Goal: Task Accomplishment & Management: Use online tool/utility

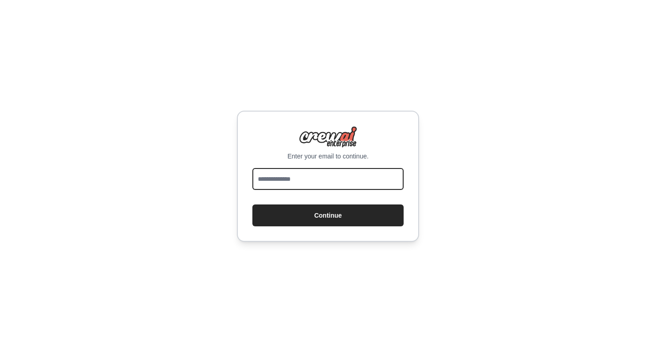
click at [328, 185] on input "email" at bounding box center [327, 179] width 151 height 22
type input "**********"
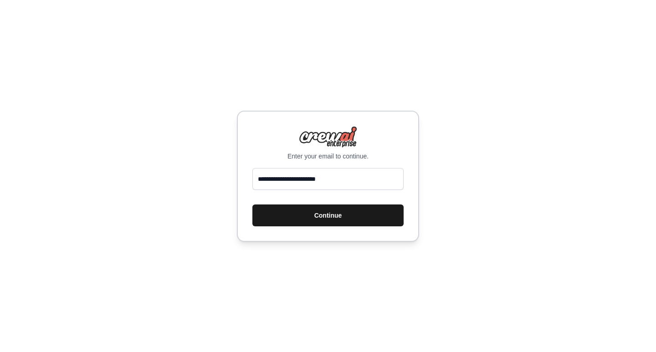
click at [310, 224] on button "Continue" at bounding box center [327, 215] width 151 height 22
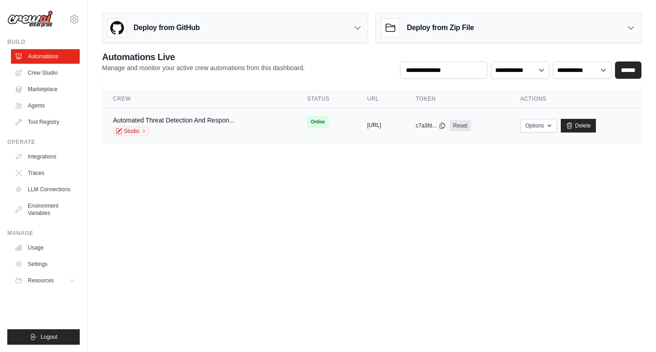
click at [368, 124] on button "[URL]" at bounding box center [374, 125] width 14 height 7
click at [326, 182] on body "[EMAIL_ADDRESS][DOMAIN_NAME] Settings Build Automations Crew Studio" at bounding box center [328, 176] width 656 height 352
click at [557, 130] on button "Options" at bounding box center [538, 125] width 37 height 14
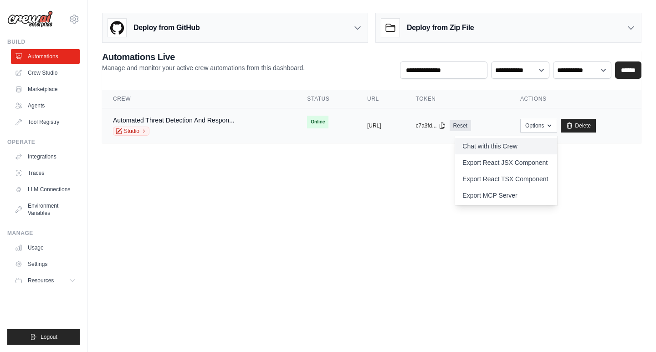
click at [513, 148] on link "Chat with this Crew" at bounding box center [506, 146] width 102 height 16
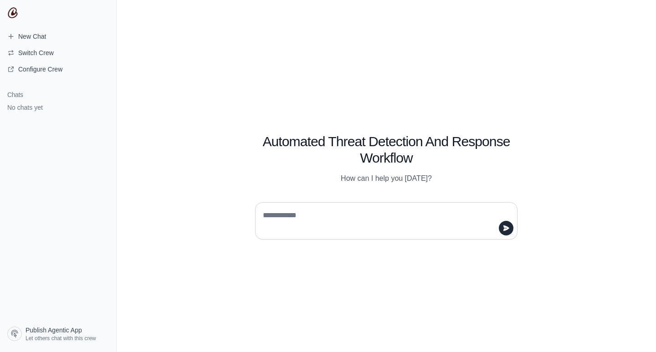
click at [570, 101] on div "Automated Threat Detection And Response Workflow How can I help you today?" at bounding box center [386, 176] width 539 height 352
click at [181, 201] on div "Automated Threat Detection And Response Workflow How can I help you today?" at bounding box center [386, 176] width 539 height 352
click at [315, 217] on textarea at bounding box center [383, 220] width 245 height 25
type textarea "*********"
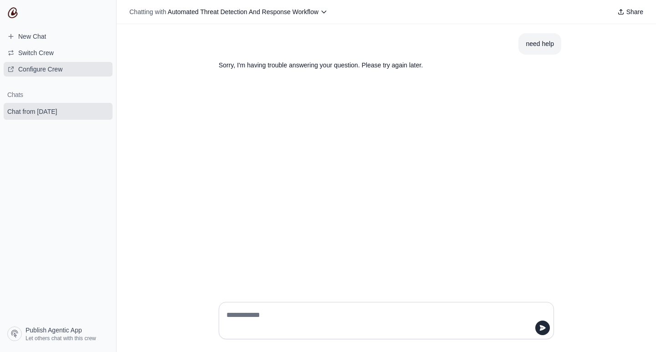
click at [41, 67] on span "Configure Crew" at bounding box center [40, 69] width 44 height 9
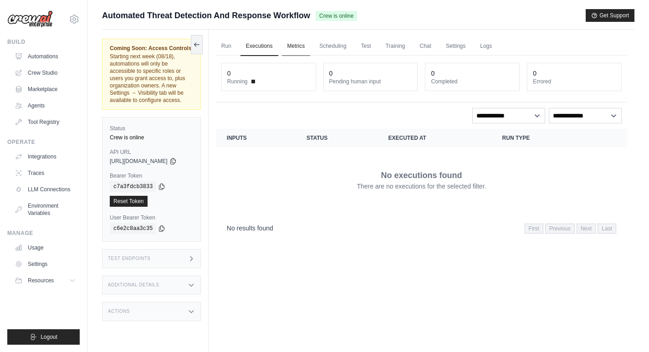
click at [301, 51] on link "Metrics" at bounding box center [296, 46] width 29 height 19
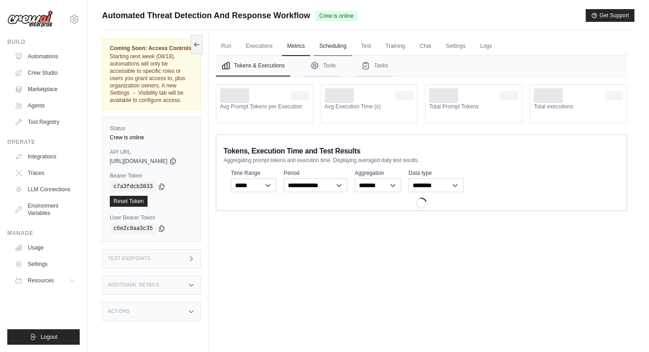
click at [345, 49] on link "Scheduling" at bounding box center [333, 46] width 38 height 19
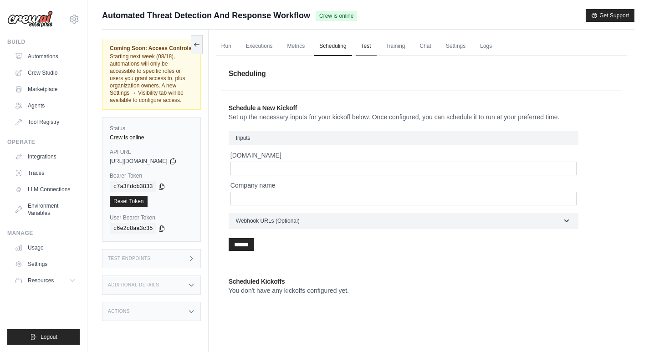
click at [371, 46] on link "Test" at bounding box center [366, 46] width 21 height 19
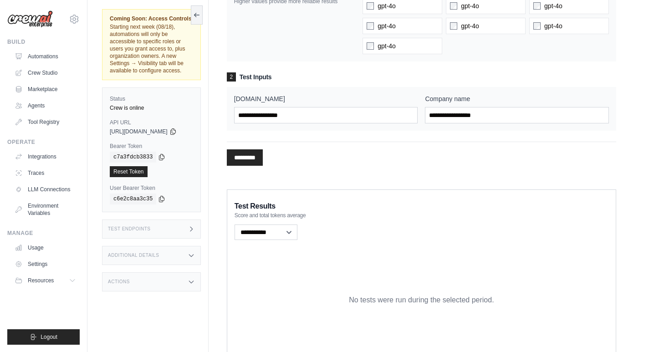
scroll to position [180, 0]
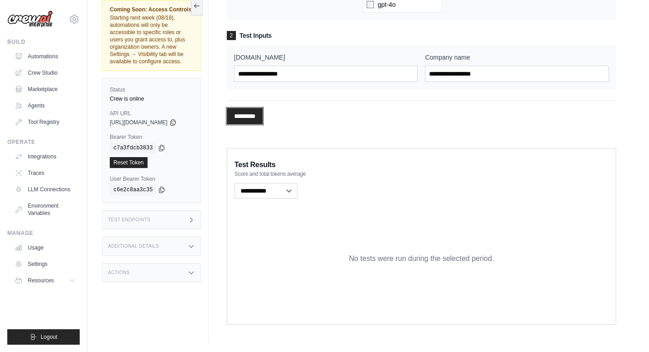
click at [263, 118] on input "*********" at bounding box center [245, 116] width 36 height 16
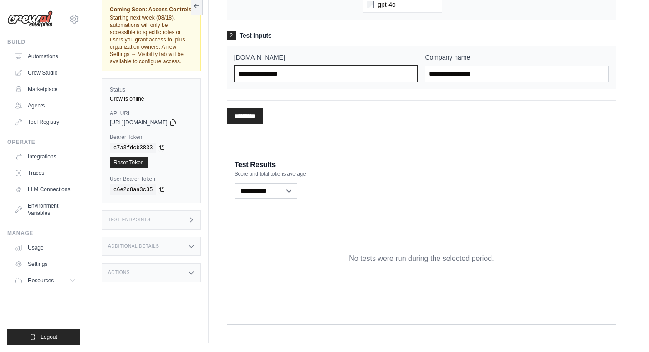
click at [291, 77] on input "Gamutech.id" at bounding box center [326, 74] width 184 height 16
type input "**********"
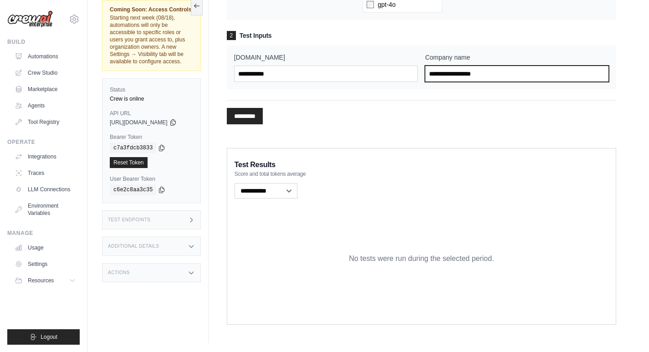
paste input "**********"
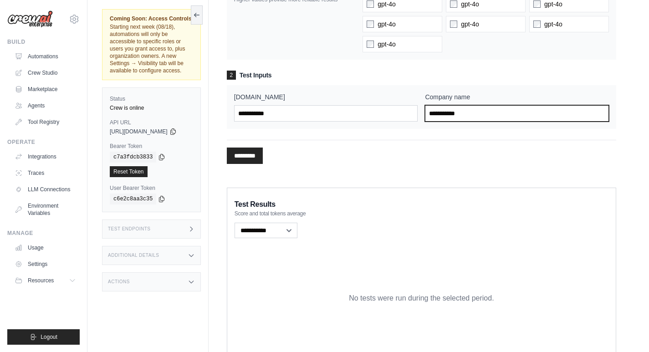
scroll to position [89, 0]
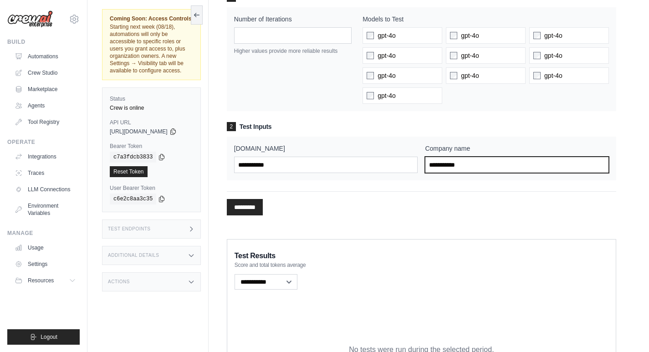
type input "**********"
click at [268, 198] on div "********* Processing..." at bounding box center [421, 203] width 389 height 24
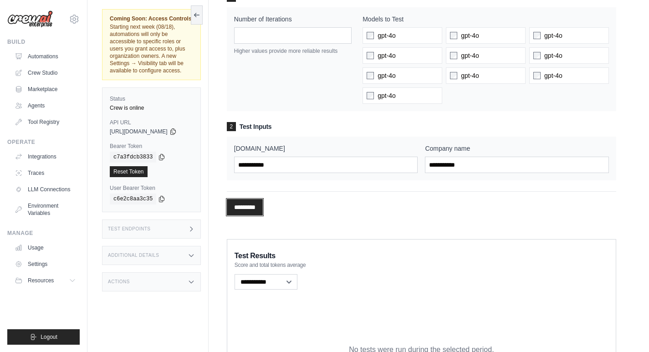
click at [263, 203] on input "*********" at bounding box center [245, 207] width 36 height 16
click at [367, 198] on div "**********" at bounding box center [421, 203] width 389 height 24
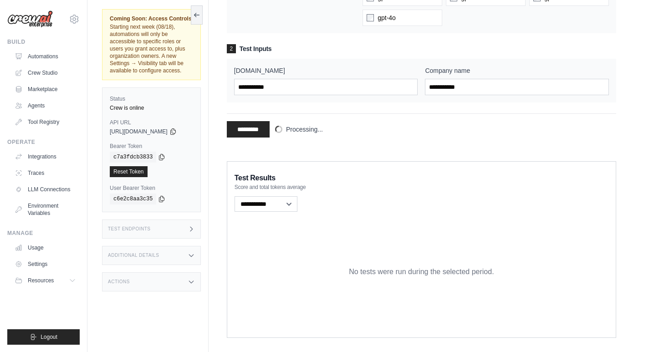
scroll to position [180, 0]
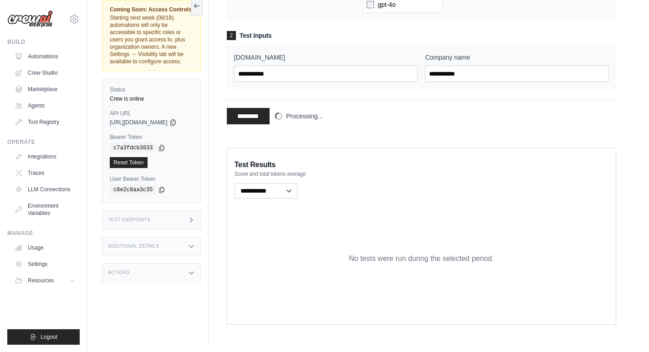
click at [351, 122] on div "**********" at bounding box center [421, 112] width 389 height 24
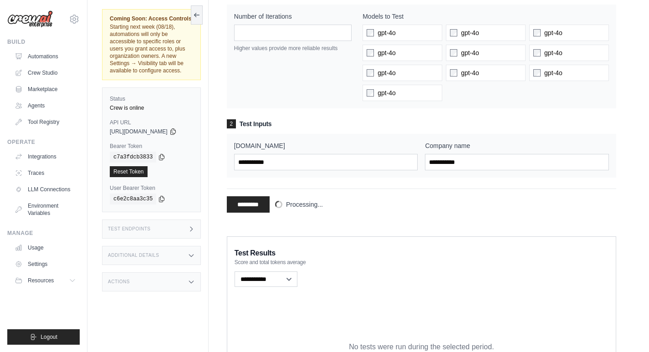
scroll to position [0, 0]
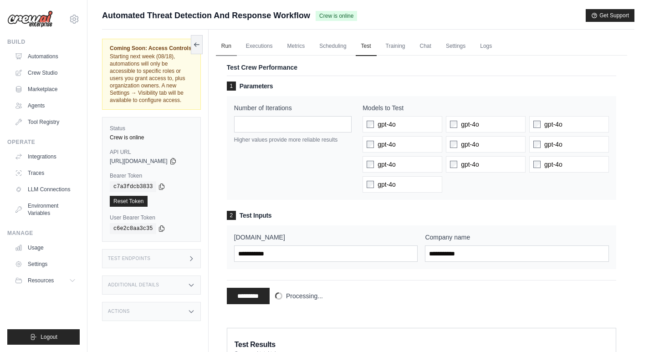
click at [231, 43] on link "Run" at bounding box center [226, 46] width 21 height 19
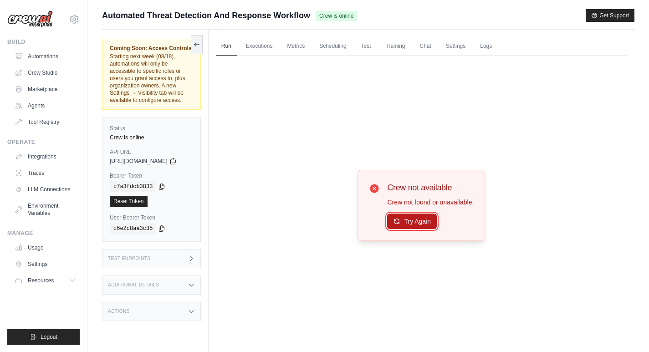
click at [415, 220] on button "Try Again" at bounding box center [412, 221] width 50 height 15
click at [271, 47] on link "Executions" at bounding box center [259, 46] width 38 height 19
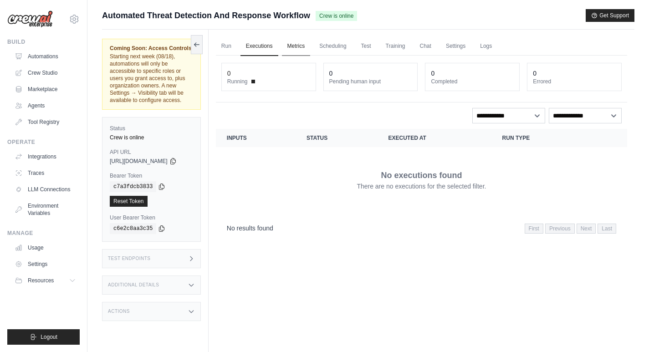
click at [301, 47] on link "Metrics" at bounding box center [296, 46] width 29 height 19
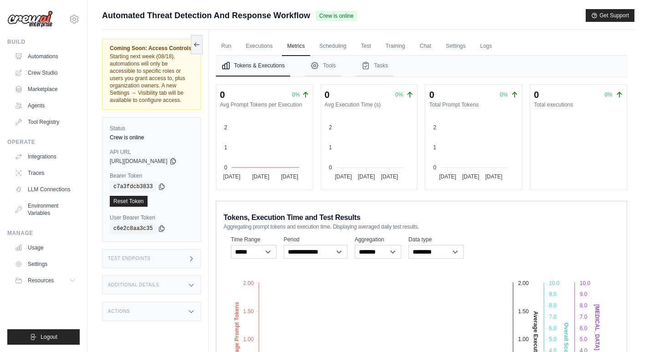
click at [436, 203] on div "**********" at bounding box center [421, 322] width 411 height 243
click at [47, 57] on link "Automations" at bounding box center [46, 56] width 69 height 15
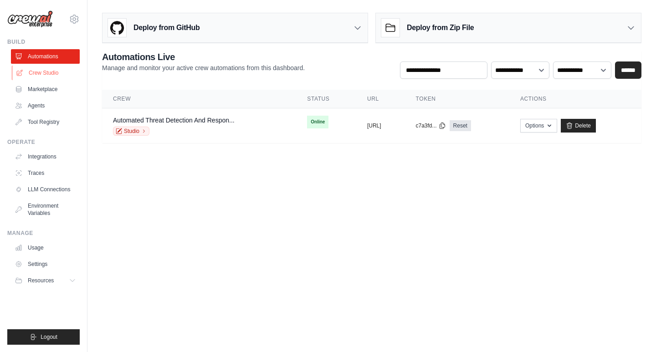
click at [48, 73] on link "Crew Studio" at bounding box center [46, 73] width 69 height 15
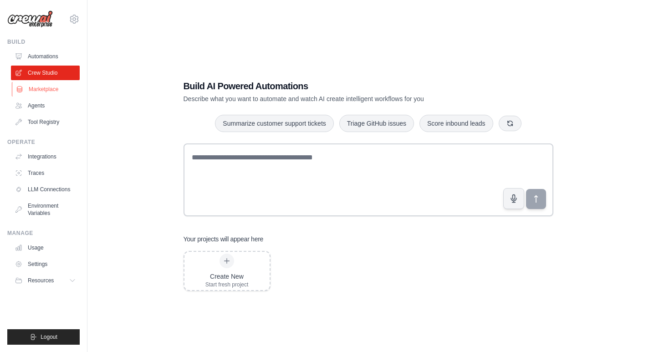
click at [47, 90] on link "Marketplace" at bounding box center [46, 89] width 69 height 15
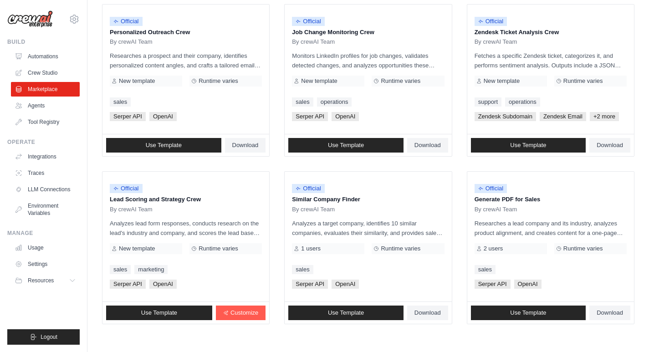
scroll to position [492, 0]
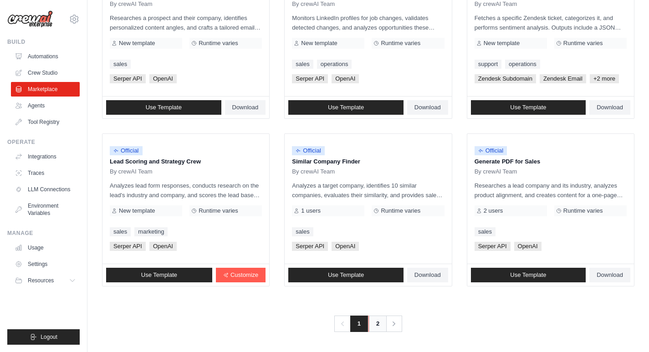
click at [378, 326] on link "2" at bounding box center [377, 323] width 18 height 16
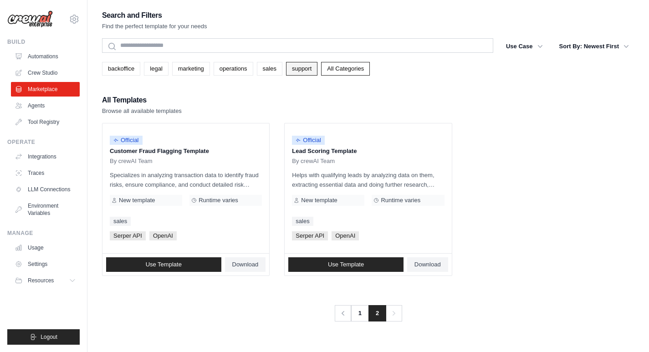
click at [295, 70] on link "support" at bounding box center [301, 69] width 31 height 14
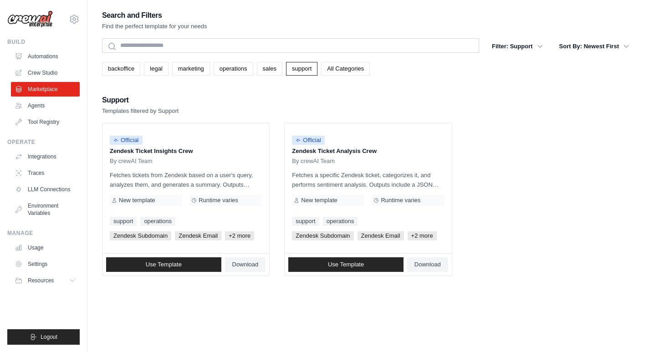
click at [495, 126] on ul "Official Zendesk Ticket Insights Crew By crewAI Team Fetches tickets from Zende…" at bounding box center [368, 199] width 532 height 153
click at [19, 151] on link "Integrations" at bounding box center [46, 156] width 69 height 15
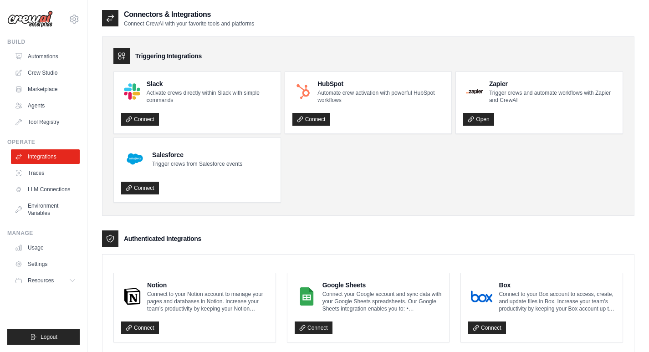
click at [371, 182] on ul "Slack Activate crews directly within Slack with simple commands Connect HubSpot…" at bounding box center [367, 136] width 509 height 131
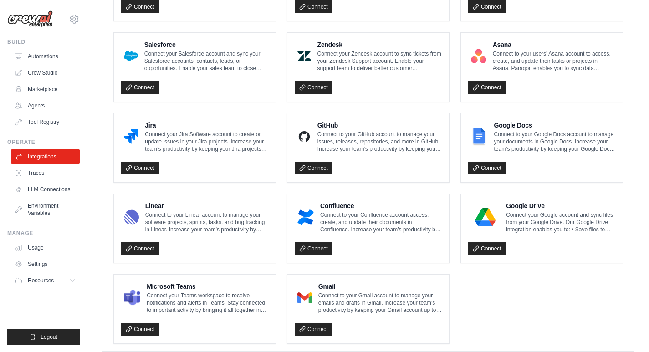
scroll to position [505, 0]
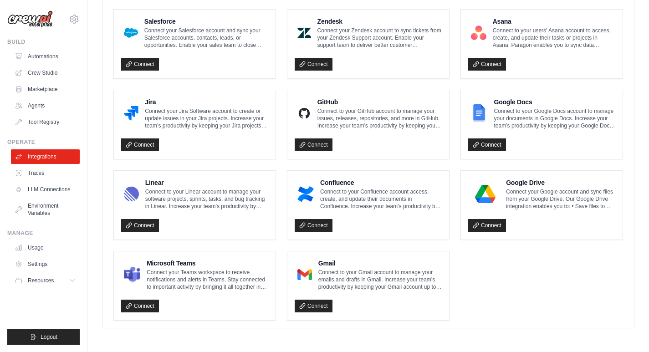
click at [474, 272] on ul "Notion Connect to your Notion account to manage your pages and databases in Not…" at bounding box center [367, 43] width 509 height 553
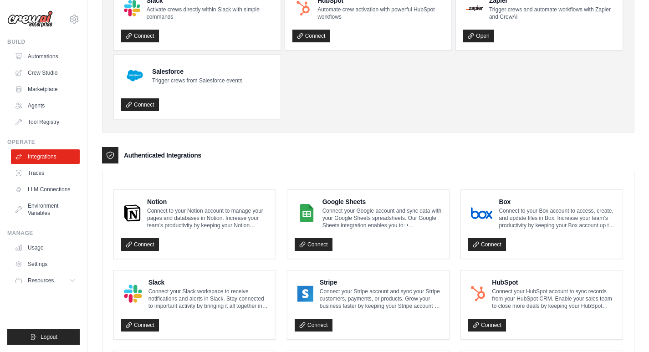
scroll to position [0, 0]
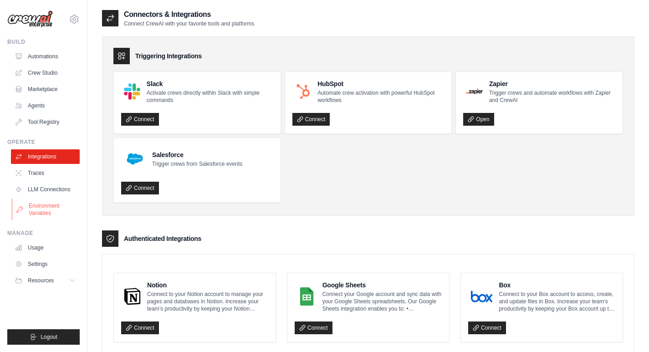
click at [46, 209] on link "Environment Variables" at bounding box center [46, 209] width 69 height 22
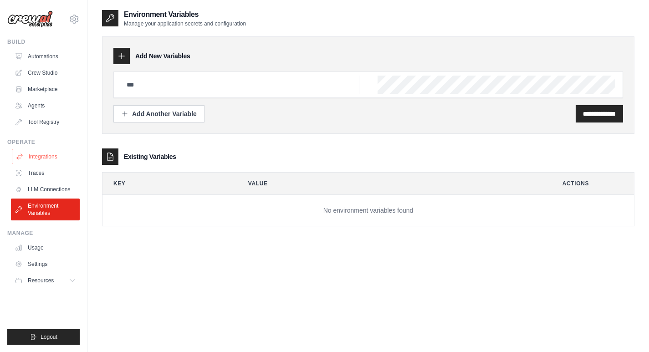
click at [49, 158] on link "Integrations" at bounding box center [46, 156] width 69 height 15
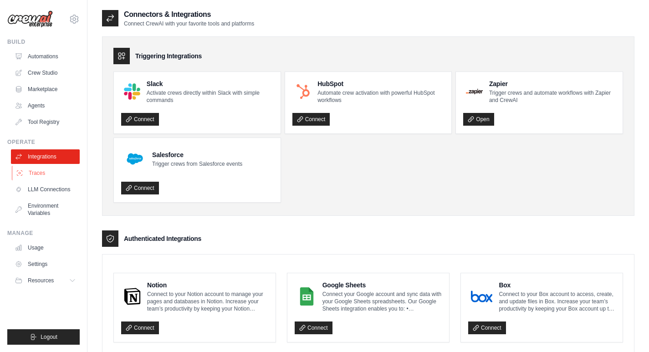
click at [41, 173] on link "Traces" at bounding box center [46, 173] width 69 height 15
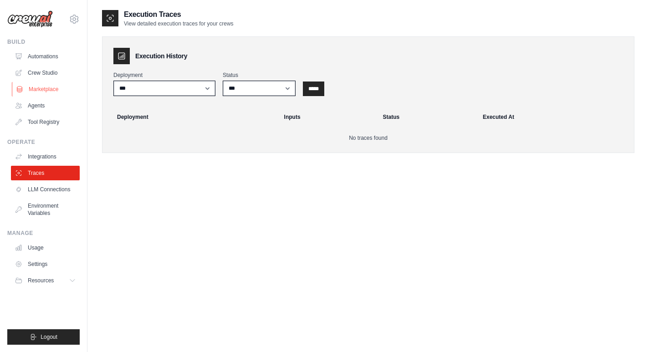
click at [40, 88] on link "Marketplace" at bounding box center [46, 89] width 69 height 15
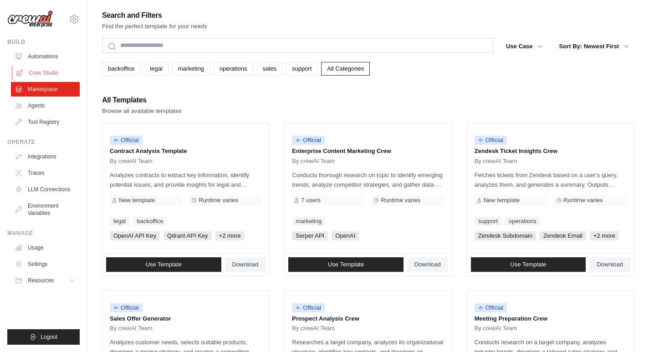
click at [46, 73] on link "Crew Studio" at bounding box center [46, 73] width 69 height 15
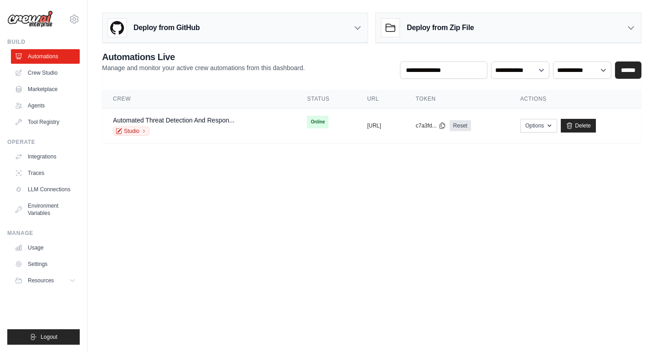
click at [217, 208] on body "[EMAIL_ADDRESS][DOMAIN_NAME] Settings Build Automations Crew Studio" at bounding box center [328, 176] width 656 height 352
click at [507, 32] on div "Deploy from Zip File" at bounding box center [508, 28] width 265 height 30
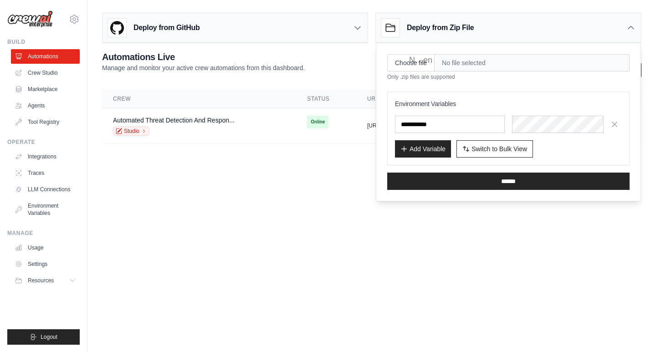
click at [227, 224] on body "[EMAIL_ADDRESS][DOMAIN_NAME] Settings Build Automations Crew Studio" at bounding box center [328, 176] width 656 height 352
click at [344, 34] on div "Deploy from GitHub" at bounding box center [234, 28] width 265 height 30
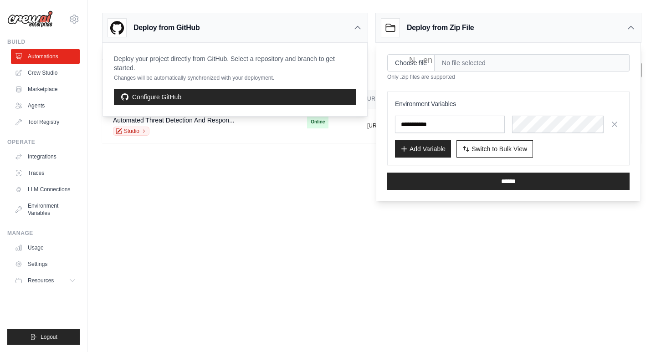
click at [344, 34] on div "Deploy from GitHub" at bounding box center [234, 28] width 265 height 30
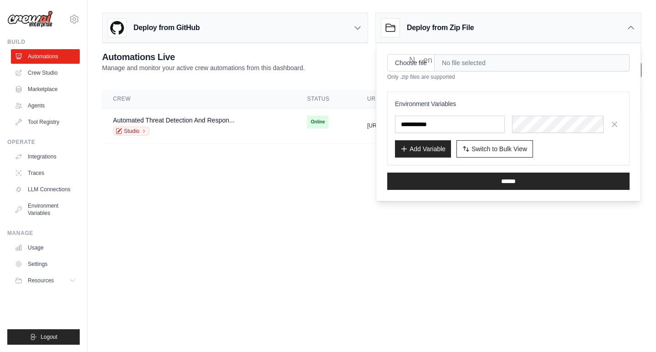
click at [248, 235] on body "[EMAIL_ADDRESS][DOMAIN_NAME] Settings Build Automations Crew Studio" at bounding box center [328, 176] width 656 height 352
click at [615, 28] on div "Deploy from Zip File" at bounding box center [508, 28] width 265 height 30
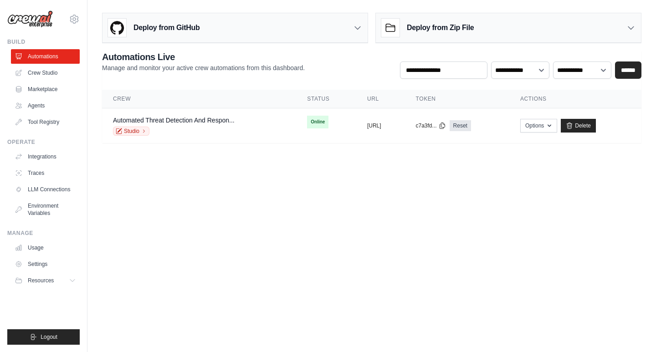
click at [289, 214] on body "[EMAIL_ADDRESS][DOMAIN_NAME] Settings Build Automations Crew Studio" at bounding box center [328, 176] width 656 height 352
